Goal: Information Seeking & Learning: Learn about a topic

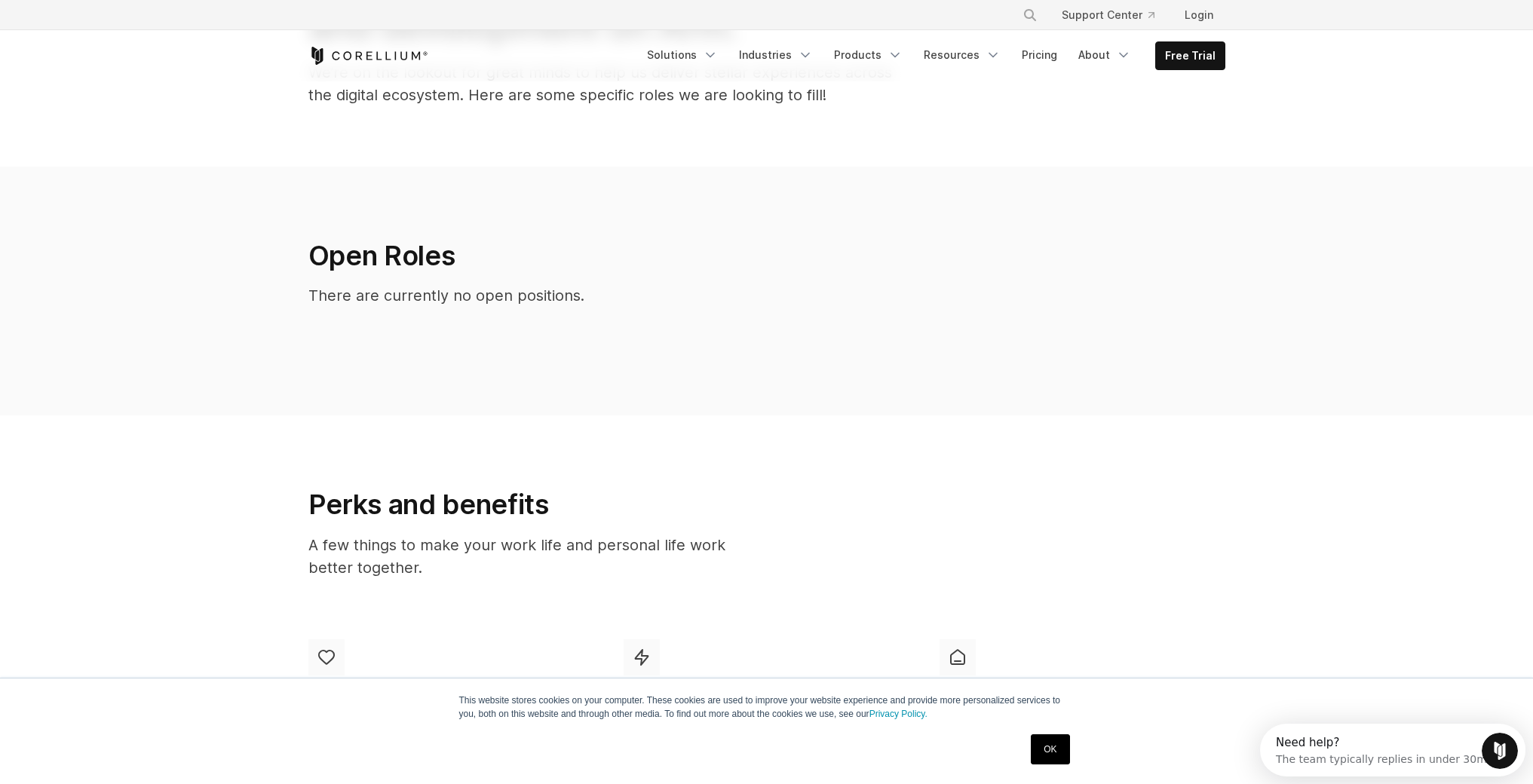
scroll to position [197, 0]
click at [1045, 755] on link "OK" at bounding box center [1049, 749] width 39 height 30
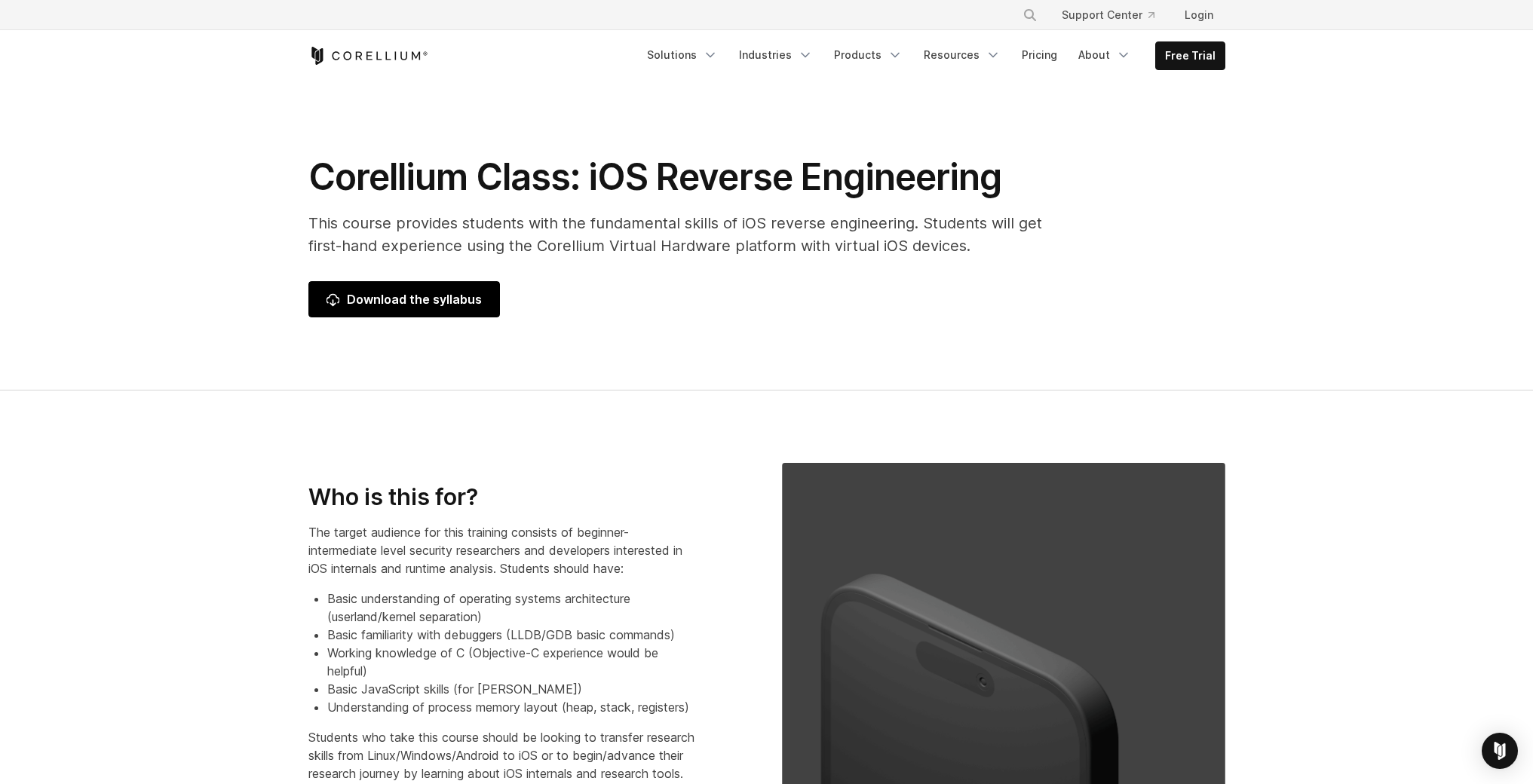
click at [418, 291] on span "Download the syllabus" at bounding box center [404, 299] width 155 height 18
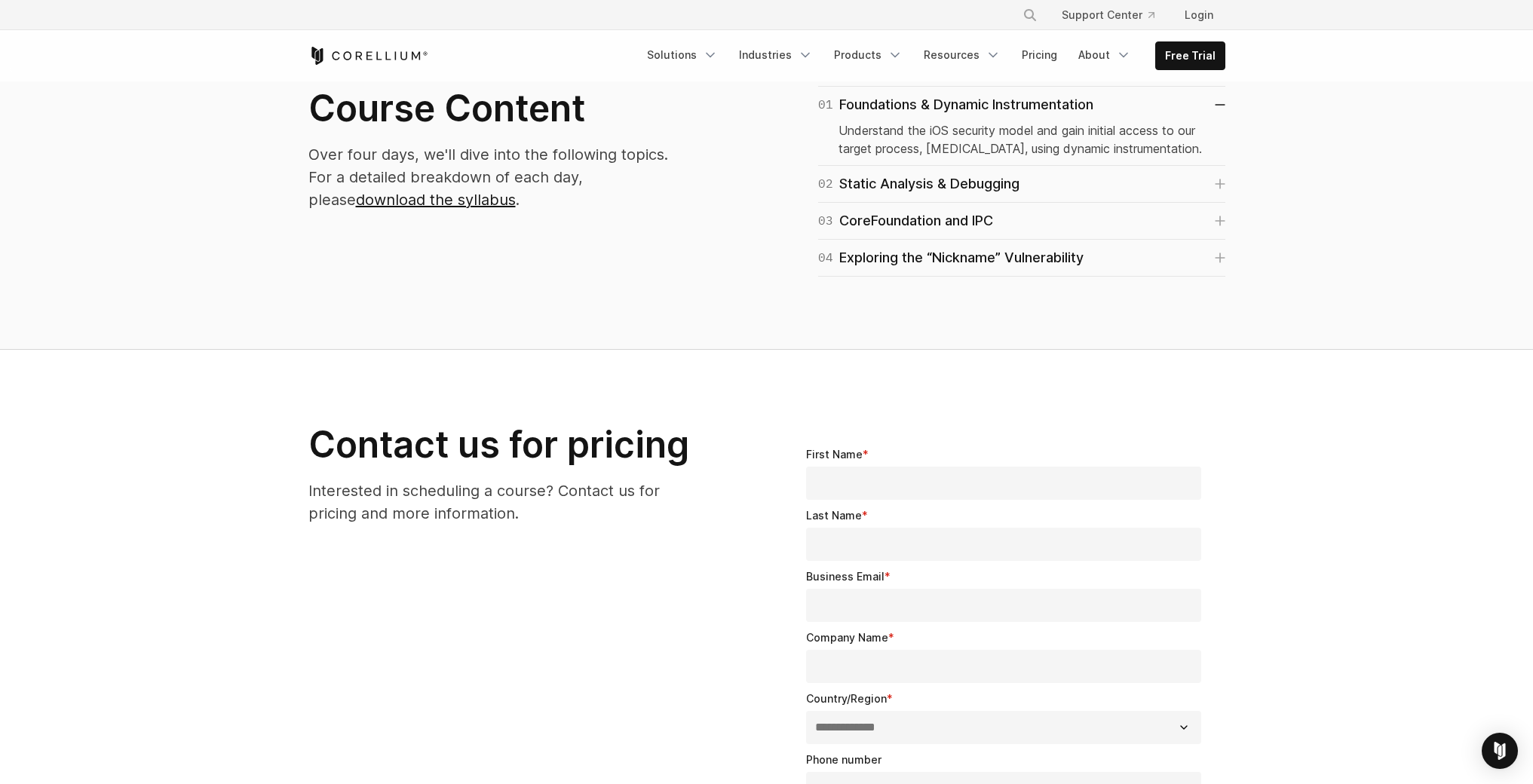
scroll to position [930, 0]
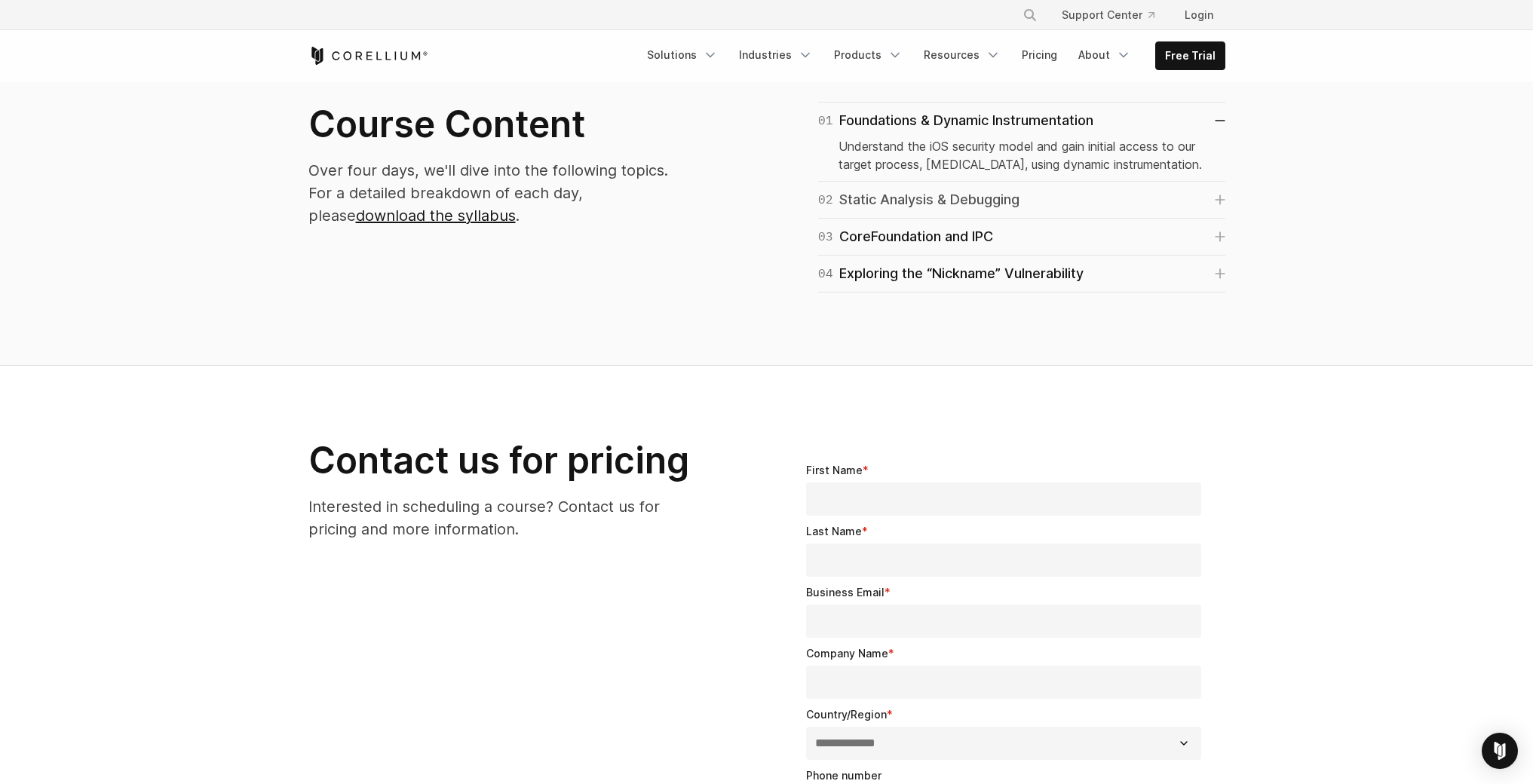
click at [1046, 192] on link "02 Static Analysis & Debugging" at bounding box center [1021, 199] width 407 height 21
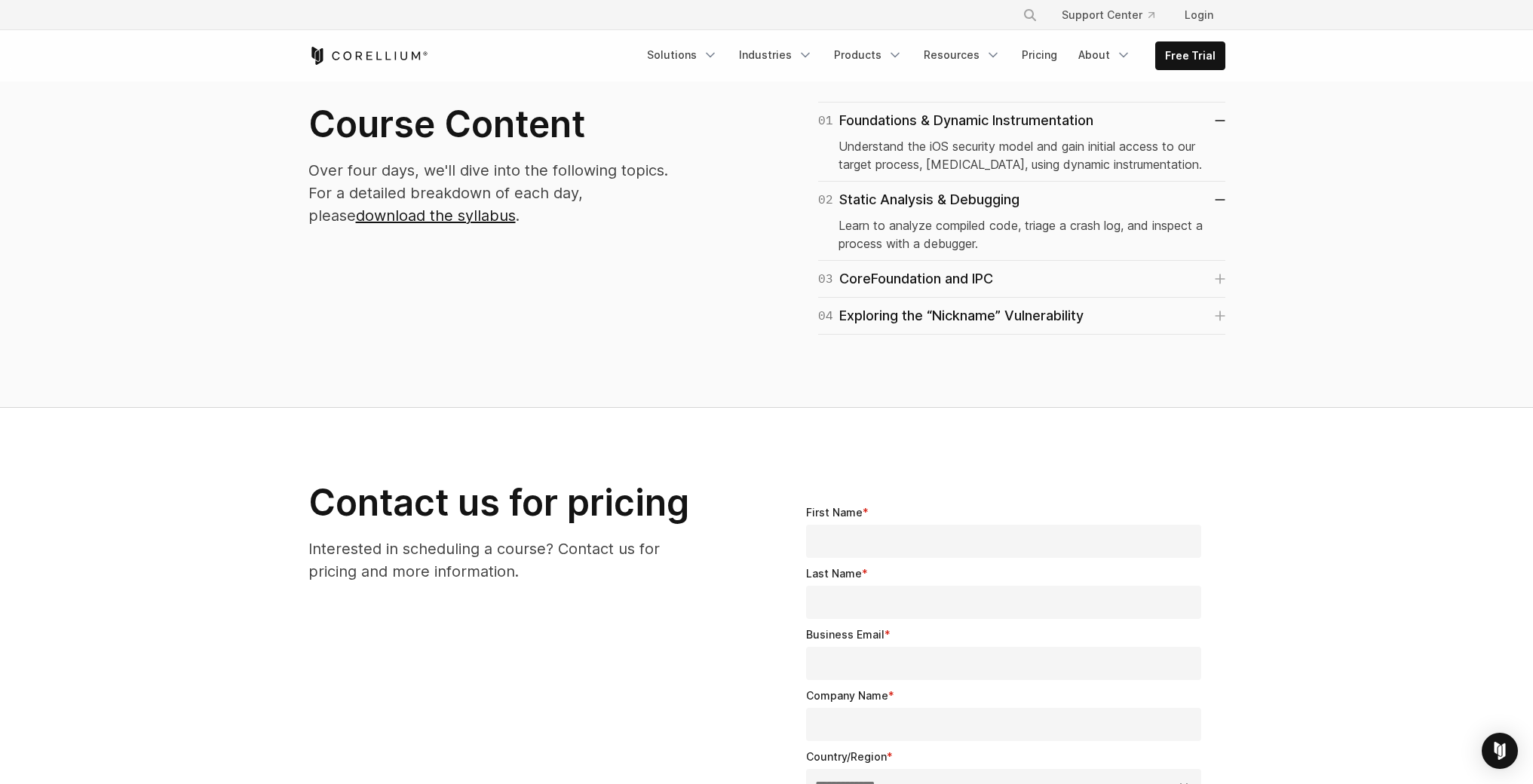
click at [1124, 261] on div "03 CoreFoundation and IPC Introduction to fundamental Apple frameworks." at bounding box center [1021, 279] width 407 height 37
click at [1126, 270] on link "03 CoreFoundation and IPC" at bounding box center [1021, 279] width 407 height 21
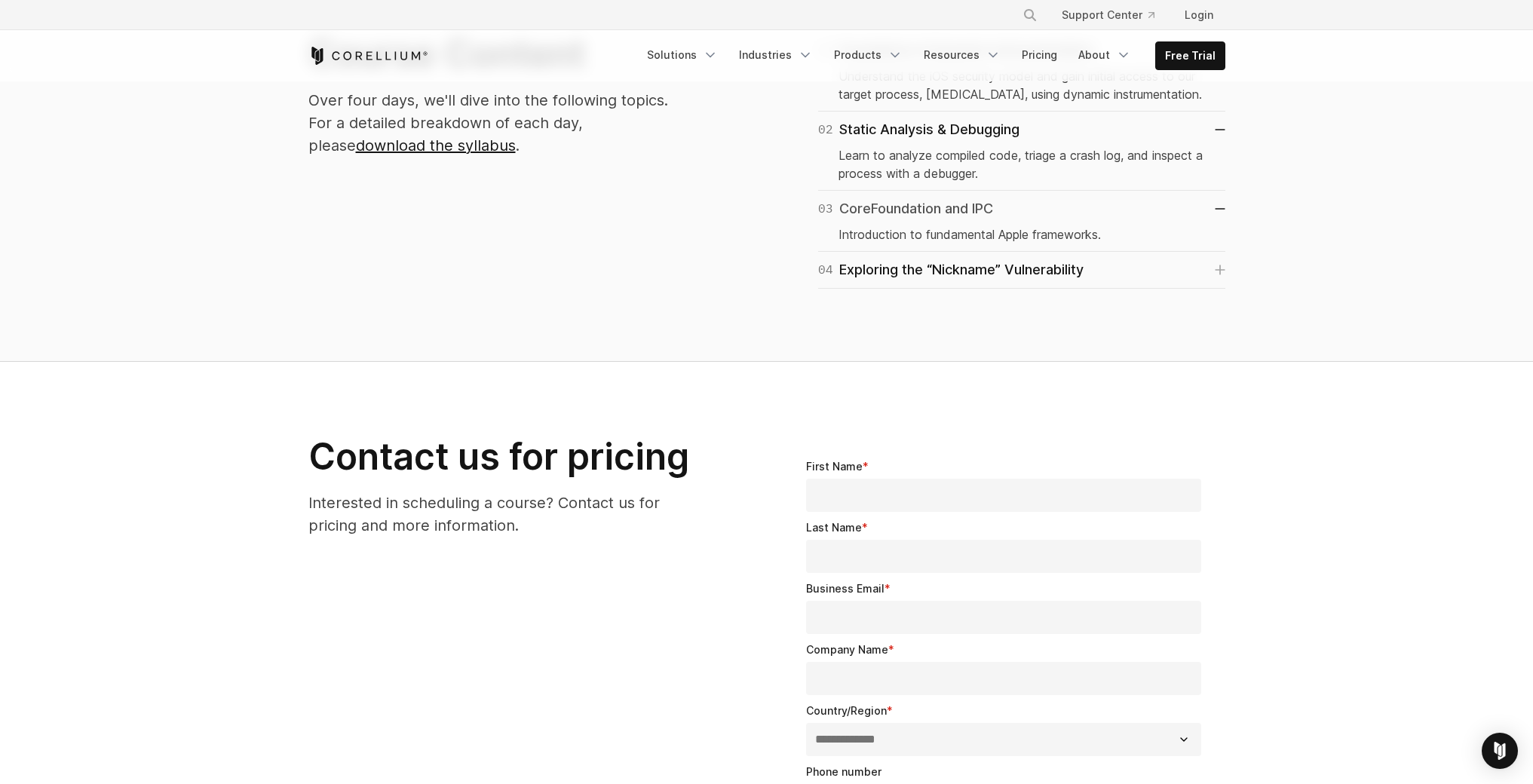
scroll to position [1007, 0]
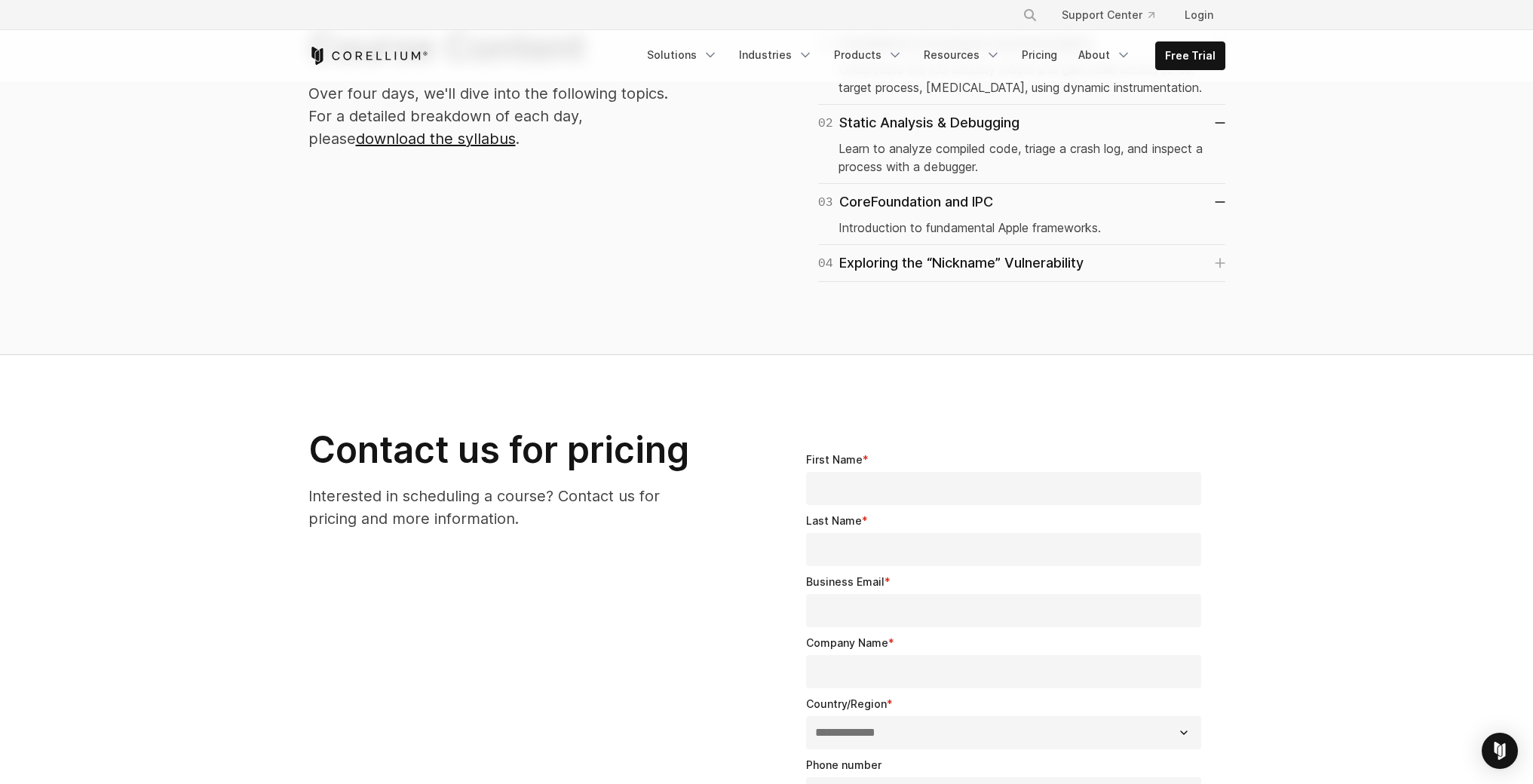
click at [1138, 248] on div "04 Exploring the “Nickname” Vulnerability Synthesize all learned skills to perf…" at bounding box center [1021, 263] width 407 height 37
click at [1137, 262] on link "04 Exploring the “Nickname” Vulnerability" at bounding box center [1021, 263] width 407 height 21
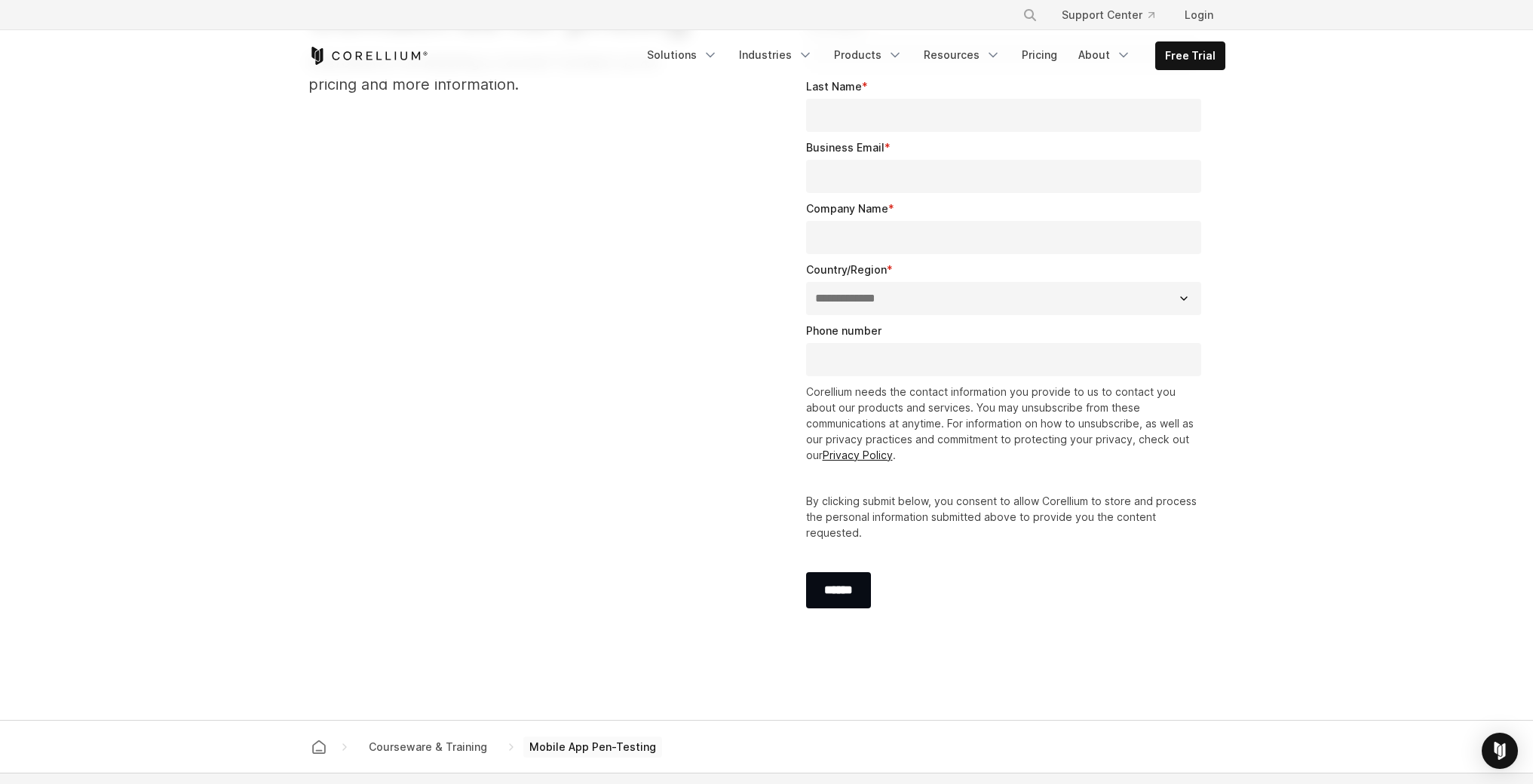
scroll to position [1486, 0]
click at [1386, 181] on section "**********" at bounding box center [766, 318] width 1533 height 800
